Goal: Communication & Community: Participate in discussion

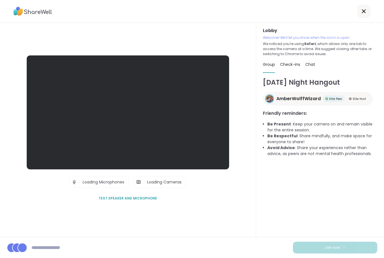
click at [232, 9] on div at bounding box center [192, 11] width 384 height 23
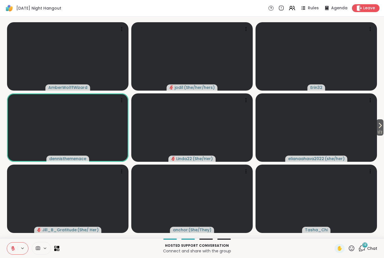
click at [11, 244] on button at bounding box center [12, 248] width 11 height 12
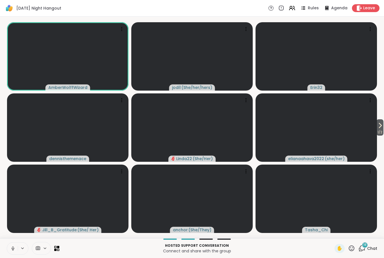
click at [14, 252] on button at bounding box center [12, 248] width 11 height 12
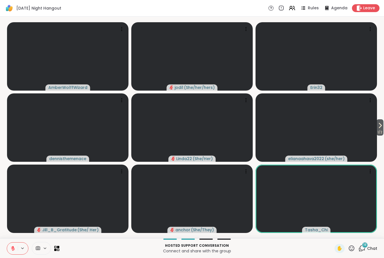
click at [13, 248] on icon at bounding box center [13, 247] width 2 height 2
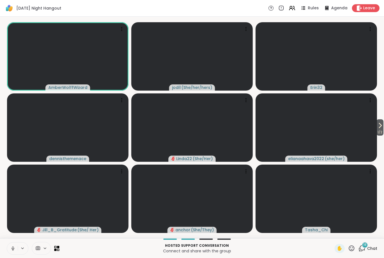
click at [12, 249] on icon at bounding box center [12, 248] width 5 height 5
click at [12, 248] on icon at bounding box center [12, 248] width 5 height 5
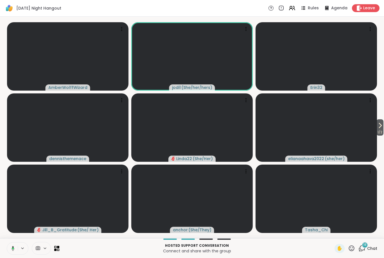
click at [11, 249] on icon at bounding box center [12, 248] width 5 height 5
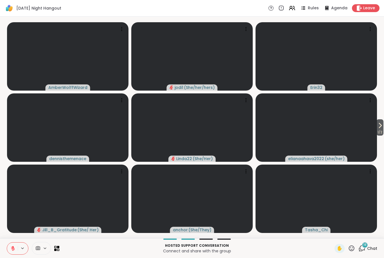
click at [11, 250] on icon at bounding box center [12, 248] width 5 height 5
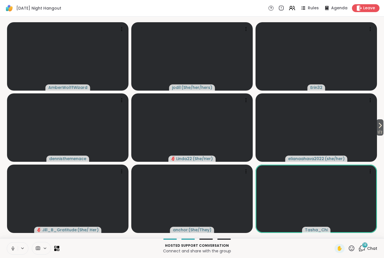
click at [11, 248] on icon at bounding box center [12, 248] width 5 height 5
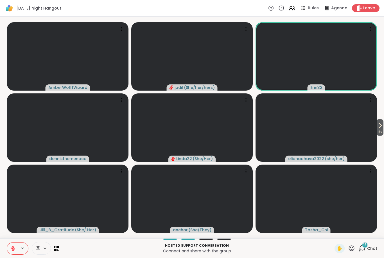
click at [8, 253] on button at bounding box center [12, 248] width 11 height 12
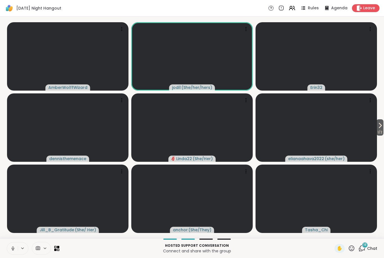
click at [10, 245] on button at bounding box center [12, 248] width 11 height 12
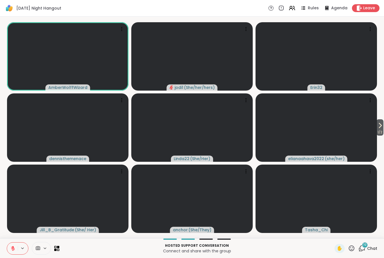
click at [12, 248] on icon at bounding box center [13, 248] width 4 height 4
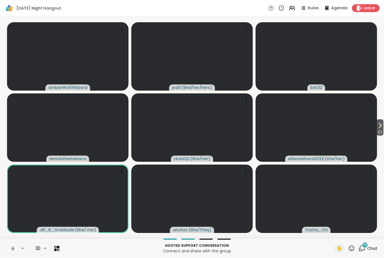
click at [10, 249] on button at bounding box center [12, 248] width 11 height 12
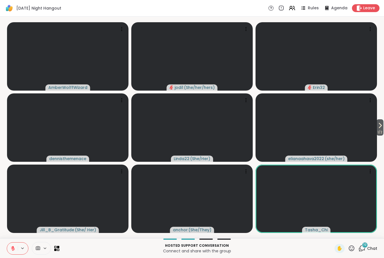
click at [11, 250] on icon at bounding box center [12, 248] width 5 height 5
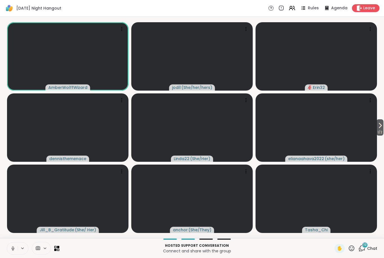
click at [13, 248] on icon at bounding box center [12, 248] width 5 height 5
click at [12, 253] on button at bounding box center [12, 248] width 11 height 12
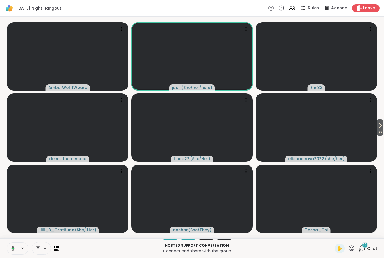
click at [8, 248] on button at bounding box center [12, 248] width 12 height 12
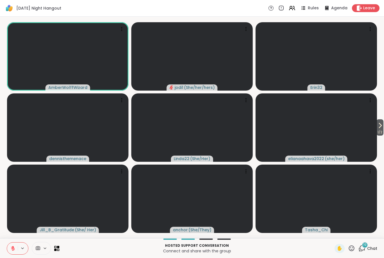
click at [11, 248] on icon at bounding box center [12, 248] width 5 height 5
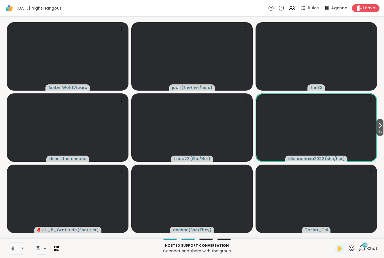
click at [12, 247] on icon at bounding box center [12, 248] width 5 height 5
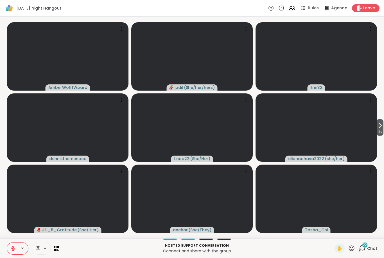
click at [13, 249] on icon at bounding box center [12, 248] width 5 height 5
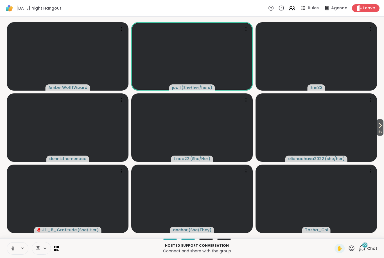
click at [11, 254] on button at bounding box center [12, 248] width 11 height 12
click at [12, 255] on div "Hosted support conversation Connect and share with the group ✋ 22 Chat" at bounding box center [192, 248] width 384 height 20
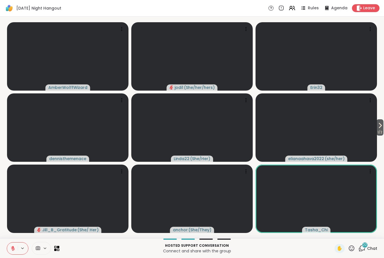
click at [12, 248] on icon at bounding box center [13, 248] width 4 height 4
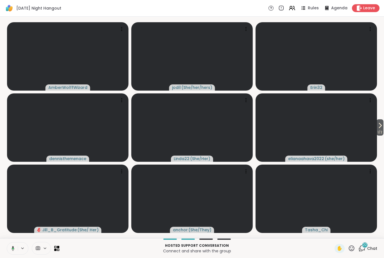
click at [13, 246] on icon at bounding box center [13, 248] width 3 height 5
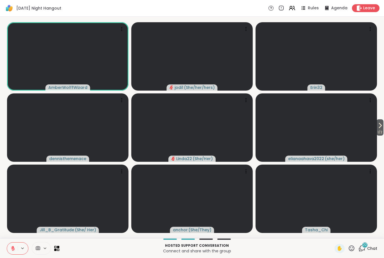
click at [195, 256] on div "Hosted support conversation Connect and share with the group ✋ 22 Chat" at bounding box center [192, 248] width 384 height 20
